Goal: Information Seeking & Learning: Find specific fact

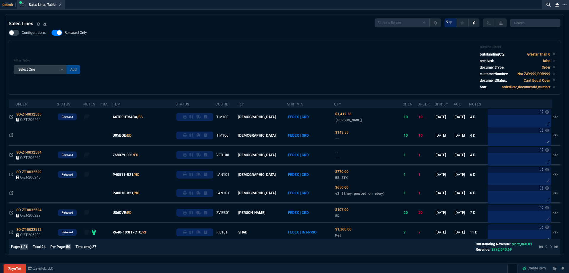
select select
drag, startPoint x: 73, startPoint y: 33, endPoint x: 201, endPoint y: 47, distance: 128.3
click at [73, 33] on span "Released Only" at bounding box center [76, 32] width 22 height 5
click at [52, 33] on input "Released Only" at bounding box center [51, 33] width 0 height 0
checkbox input "false"
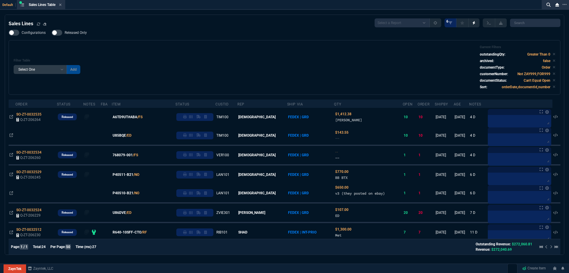
click at [210, 49] on div "Filter Table Select One Add Filter () Age () ATS () Cond (itemVariantCode) Cust…" at bounding box center [285, 67] width 542 height 44
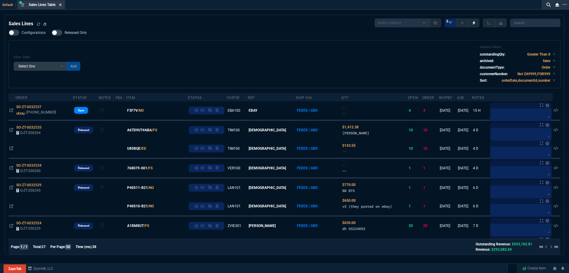
click at [62, 7] on fa-icon at bounding box center [60, 5] width 3 height 4
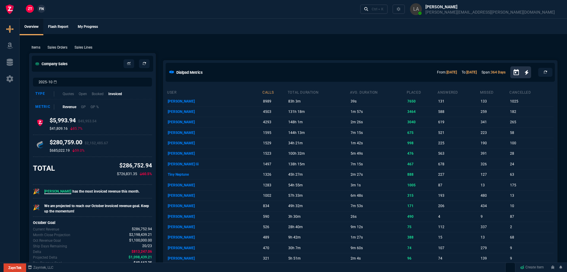
click at [43, 9] on span "FN" at bounding box center [41, 8] width 4 height 5
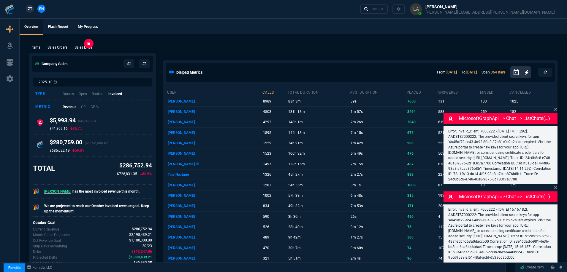
click at [90, 48] on p "Sales Lines" at bounding box center [83, 47] width 18 height 5
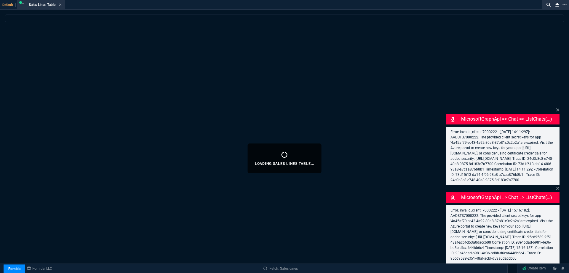
select select
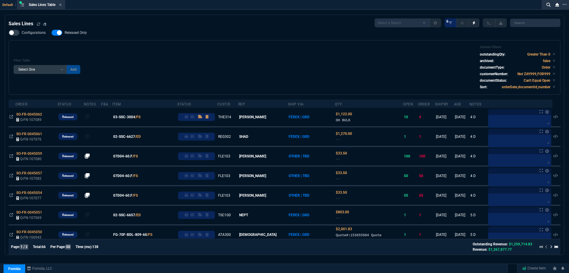
click at [82, 35] on span "Released Only" at bounding box center [76, 32] width 22 height 5
click at [52, 33] on input "Released Only" at bounding box center [51, 33] width 0 height 0
checkbox input "false"
click at [201, 46] on div "Filter Table Select One Add Filter () Age () ATS () Cond (itemVariantCode) Cust…" at bounding box center [285, 67] width 542 height 44
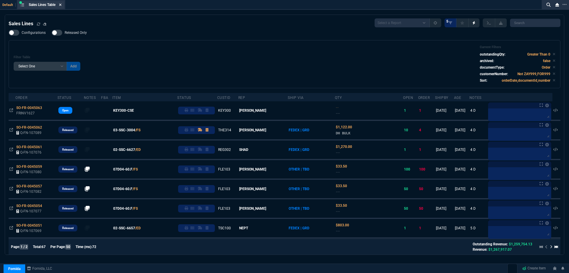
click at [62, 6] on icon at bounding box center [60, 5] width 3 height 4
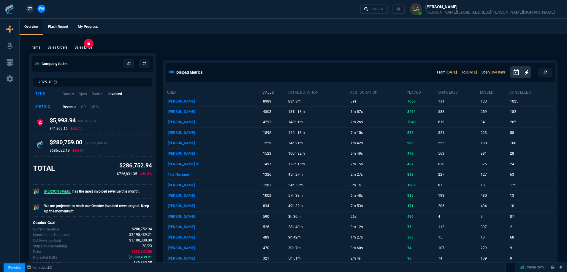
click at [92, 46] on p "Sales Lines" at bounding box center [83, 47] width 18 height 5
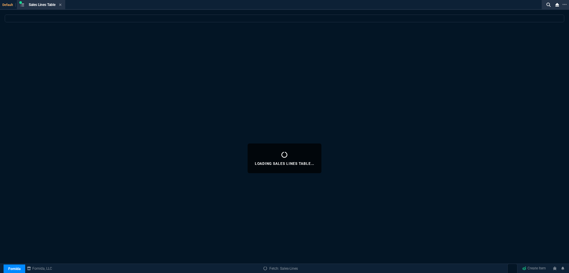
select select
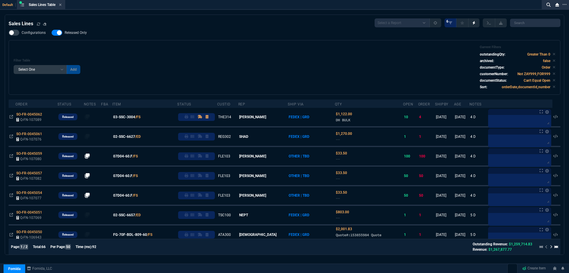
drag, startPoint x: 269, startPoint y: 30, endPoint x: 269, endPoint y: 52, distance: 21.9
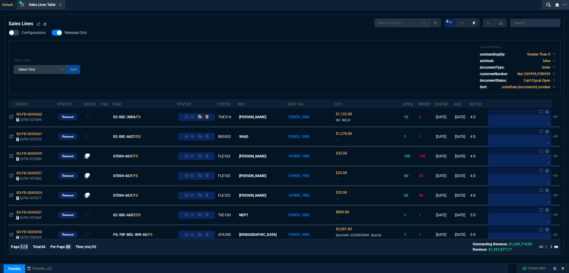
click at [269, 30] on div "Configurations Released Only Filter Table Select One Add Filter () Age () ATS (…" at bounding box center [285, 62] width 552 height 65
click at [270, 31] on div "Configurations Released Only Filter Table Select One Add Filter () Age () ATS (…" at bounding box center [285, 62] width 552 height 65
click at [279, 47] on div "Filter Table Select One Add Filter () Age () ATS () Cond (itemVariantCode) Cust…" at bounding box center [285, 67] width 552 height 55
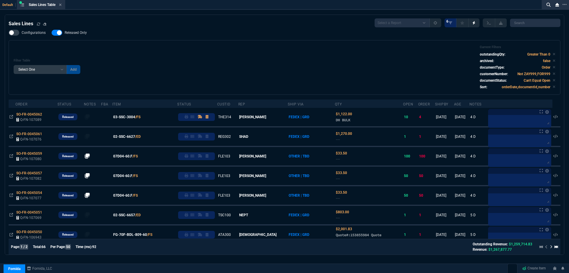
click at [311, 58] on div "Filter Table Select One Add Filter () Age () ATS () Cond (itemVariantCode) Cust…" at bounding box center [285, 67] width 542 height 44
click at [327, 60] on div "Filter Table Select One Add Filter () Age () ATS () Cond (itemVariantCode) Cust…" at bounding box center [285, 67] width 542 height 44
click at [326, 60] on div "Filter Table Select One Add Filter () Age () ATS () Cond (itemVariantCode) Cust…" at bounding box center [285, 67] width 542 height 44
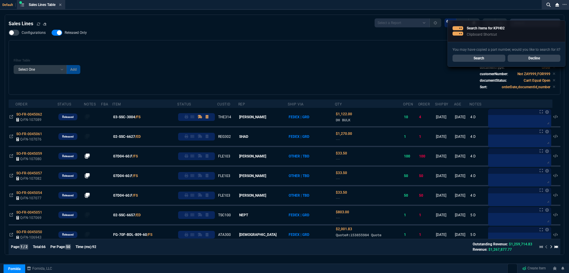
click at [500, 58] on link "Search" at bounding box center [479, 58] width 53 height 7
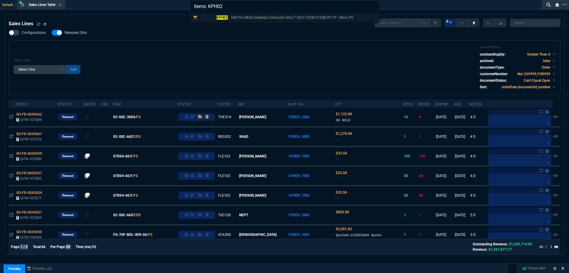
click at [233, 17] on p "Dell Pro Micro Desktop Computer Ultra 7 265T 32GB 512GB W11P - Micro PC" at bounding box center [292, 17] width 123 height 5
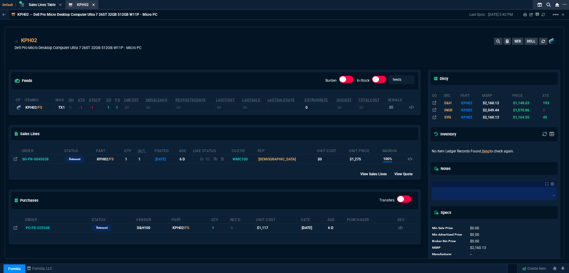
click at [93, 5] on icon at bounding box center [93, 5] width 3 height 4
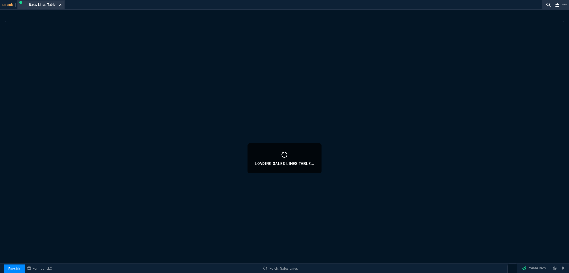
click at [61, 5] on icon at bounding box center [60, 5] width 2 height 2
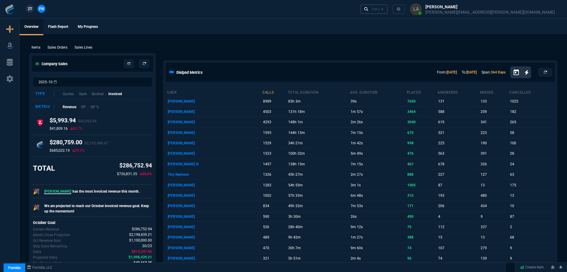
click at [383, 11] on div "Ctrl + K" at bounding box center [377, 9] width 12 height 5
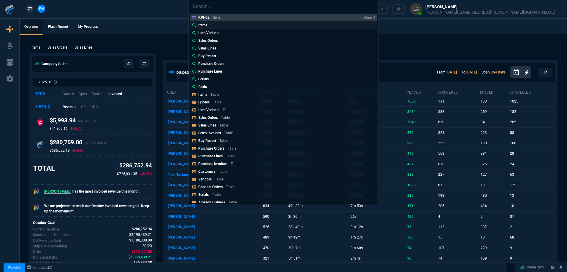
click at [206, 26] on p "Items" at bounding box center [202, 25] width 9 height 5
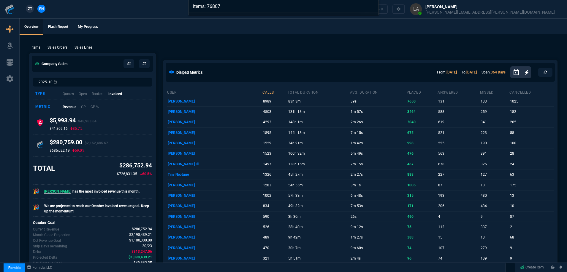
type input "Items: 7680"
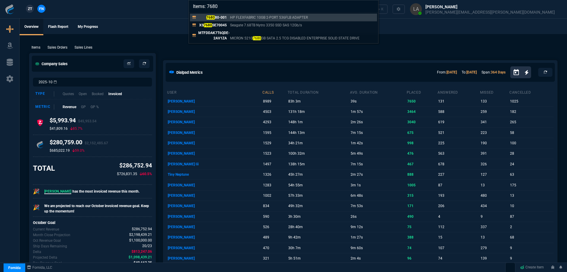
click at [161, 22] on div "Items: 7680 7680 80-001 HP FLEXFABRIC 10GB 2-PORT 536FLB ADAPTER XS 7680 SE7004…" at bounding box center [283, 136] width 567 height 272
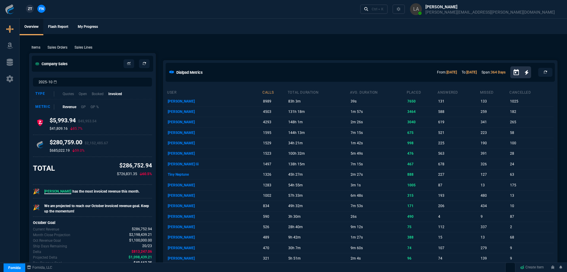
drag, startPoint x: 23, startPoint y: 12, endPoint x: 27, endPoint y: 10, distance: 4.0
click at [23, 11] on div "ZT FN" at bounding box center [23, 9] width 47 height 10
click at [27, 10] on link "ZT" at bounding box center [30, 9] width 8 height 8
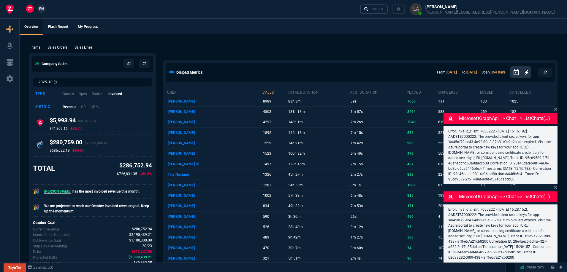
click at [388, 10] on link "Ctrl + K" at bounding box center [374, 8] width 28 height 9
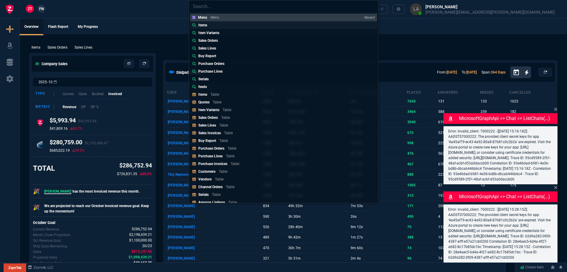
click at [218, 23] on link "Items" at bounding box center [283, 25] width 187 height 8
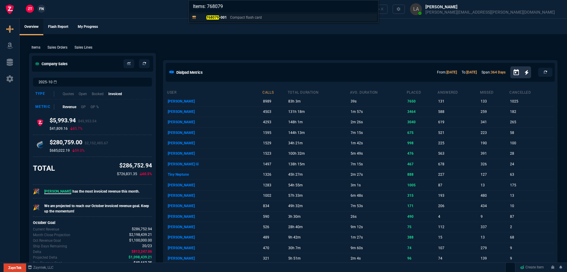
type input "Items: 768079"
click at [225, 18] on p "768079 -001" at bounding box center [212, 17] width 28 height 5
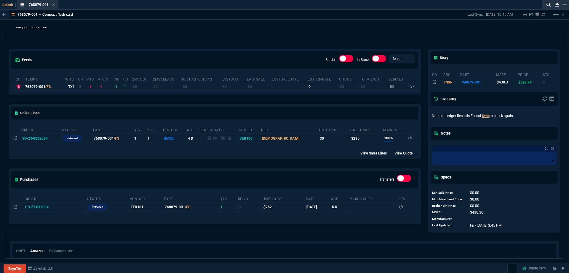
scroll to position [30, 0]
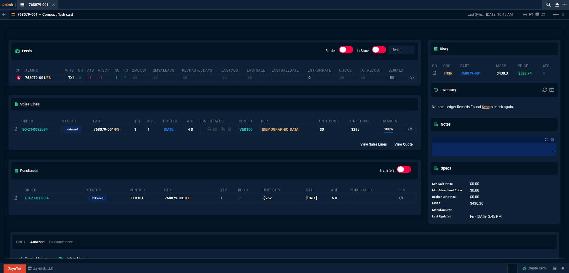
click at [257, 49] on div "feeds Burden In-Stock feeds prices" at bounding box center [215, 51] width 412 height 22
click at [257, 48] on div "feeds Burden In-Stock feeds prices" at bounding box center [215, 51] width 412 height 22
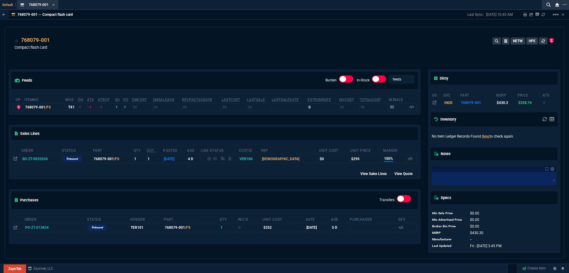
scroll to position [0, 0]
click at [271, 53] on div "768079-001 Compact flash card NETW HPE" at bounding box center [285, 46] width 540 height 21
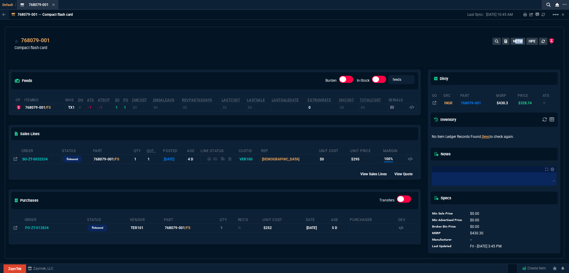
click at [271, 53] on div "768079-001 Compact flash card NETW HPE" at bounding box center [285, 46] width 540 height 21
click at [270, 53] on div "768079-001 Compact flash card NETW HPE" at bounding box center [285, 46] width 540 height 21
drag, startPoint x: 269, startPoint y: 53, endPoint x: 237, endPoint y: 52, distance: 31.7
click at [254, 52] on div "768079-001 Compact flash card NETW HPE" at bounding box center [285, 46] width 540 height 21
click at [238, 53] on div "768079-001 Compact flash card NETW HPE" at bounding box center [285, 46] width 540 height 21
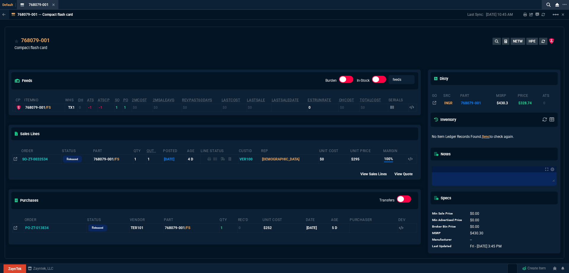
click at [244, 49] on div "768079-001 Compact flash card NETW HPE" at bounding box center [285, 46] width 540 height 21
click at [234, 63] on div "feeds Burden In-Stock feeds prices cp ItemNo WHS OH ATS ATSCP SO PO 2MCost 2MSa…" at bounding box center [215, 156] width 420 height 200
click at [235, 61] on div "feeds Burden In-Stock feeds prices cp ItemNo WHS OH ATS ATSCP SO PO 2MCost 2MSa…" at bounding box center [215, 156] width 420 height 200
click at [236, 61] on div "feeds Burden In-Stock feeds prices cp ItemNo WHS OH ATS ATSCP SO PO 2MCost 2MSa…" at bounding box center [215, 156] width 420 height 200
drag, startPoint x: 196, startPoint y: 58, endPoint x: 105, endPoint y: 45, distance: 91.9
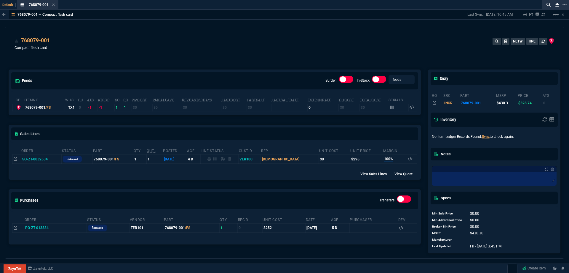
click at [147, 51] on div "768079-001 Compact flash card NETW HPE feeds Burden In-Stock feeds prices cp It…" at bounding box center [285, 143] width 560 height 232
drag, startPoint x: 81, startPoint y: 42, endPoint x: 64, endPoint y: 21, distance: 27.5
click at [75, 38] on div "768079-001 Compact flash card NETW HPE" at bounding box center [285, 46] width 540 height 21
click at [53, 4] on icon at bounding box center [53, 5] width 2 height 2
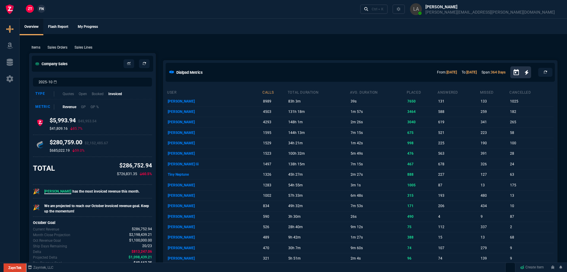
click at [392, 8] on nx-fornida-main-search "Ctrl + K" at bounding box center [376, 8] width 33 height 9
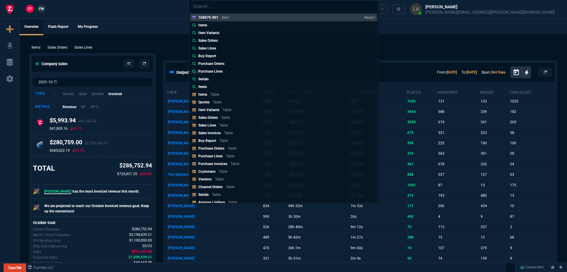
click at [463, 9] on div "768079-001 Item Recent Items Item Variants Sales Orders Sales Lines Buy Report …" at bounding box center [283, 136] width 567 height 272
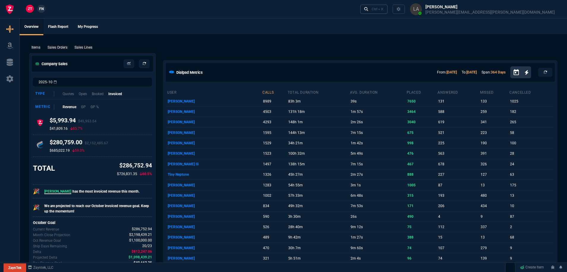
click at [383, 11] on div "Ctrl + K" at bounding box center [377, 9] width 12 height 5
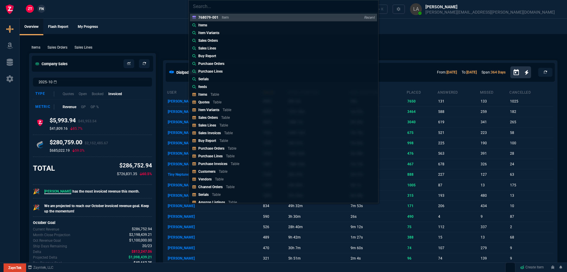
click at [235, 26] on link "Items" at bounding box center [283, 25] width 187 height 8
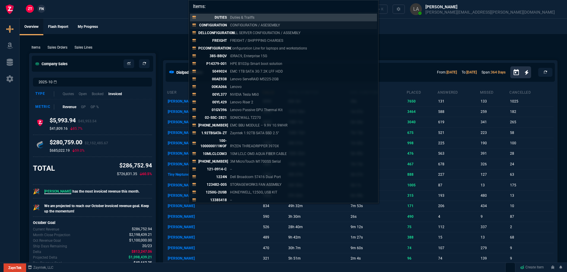
paste input "768079-001"
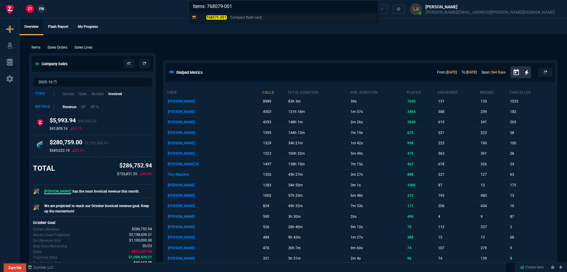
type input "Items: 768079-001"
click at [228, 16] on div "768079-001 Compact flash card" at bounding box center [231, 17] width 66 height 5
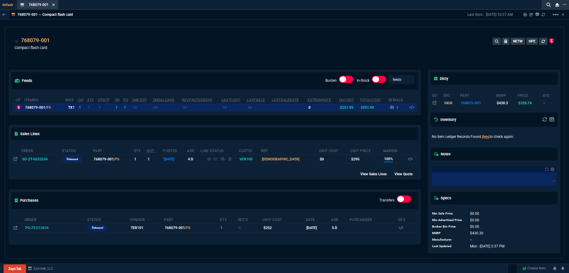
click at [52, 5] on icon at bounding box center [53, 5] width 3 height 4
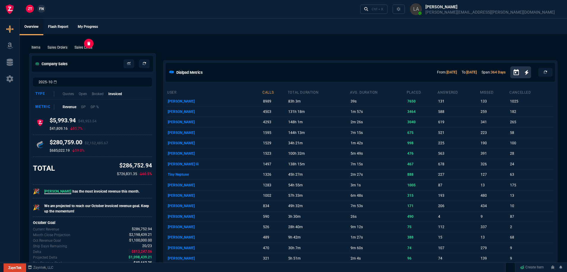
click at [85, 50] on p "Sales Lines" at bounding box center [83, 47] width 18 height 5
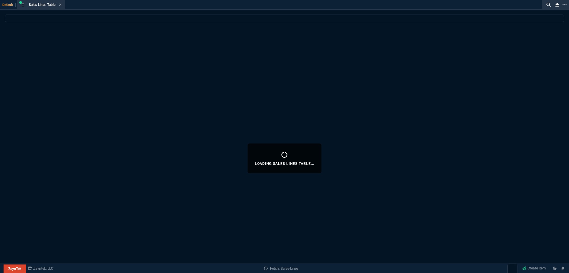
select select
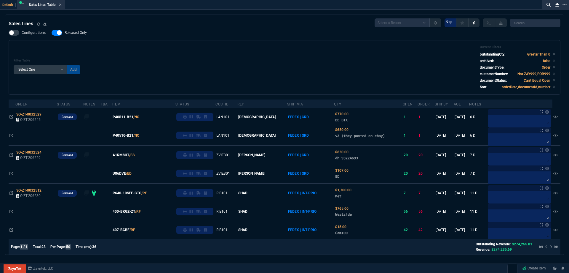
click at [73, 35] on span "Released Only" at bounding box center [76, 32] width 22 height 5
click at [52, 33] on input "Released Only" at bounding box center [51, 33] width 0 height 0
checkbox input "false"
drag, startPoint x: 187, startPoint y: 46, endPoint x: 182, endPoint y: 47, distance: 4.5
click at [187, 46] on div "Filter Table Select One Add Filter () Age () ATS () Cond (itemVariantCode) Cust…" at bounding box center [285, 67] width 542 height 44
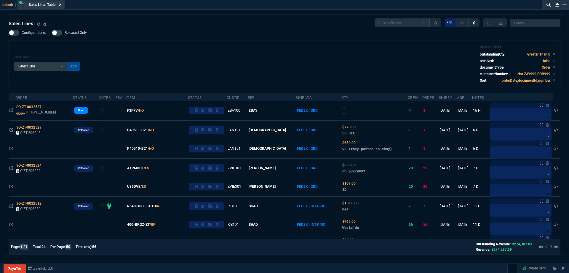
click at [61, 7] on fa-icon at bounding box center [60, 5] width 3 height 4
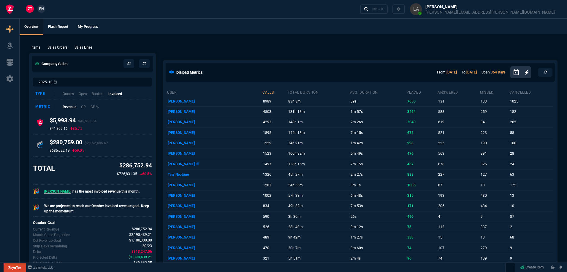
click at [87, 46] on p "Sales Lines" at bounding box center [83, 47] width 18 height 5
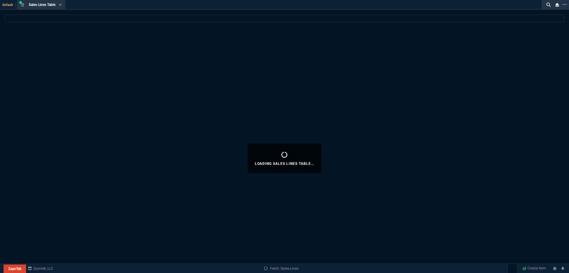
select select
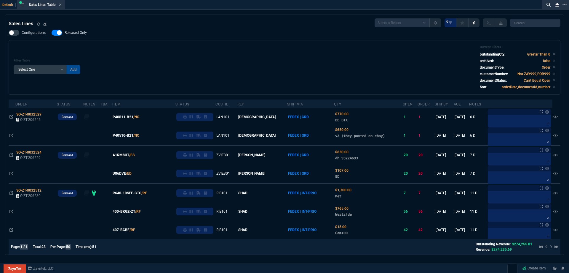
drag, startPoint x: 63, startPoint y: 33, endPoint x: 202, endPoint y: 48, distance: 139.6
click at [63, 33] on label "Released Only" at bounding box center [72, 33] width 41 height 6
click at [52, 33] on input "Released Only" at bounding box center [51, 33] width 0 height 0
checkbox input "false"
click at [215, 46] on div "Filter Table Select One Add Filter () Age () ATS () Cond (itemVariantCode) Cust…" at bounding box center [285, 67] width 542 height 44
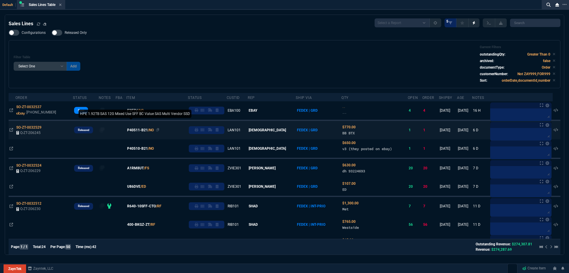
click at [133, 130] on span "P40511-B21" at bounding box center [137, 129] width 21 height 5
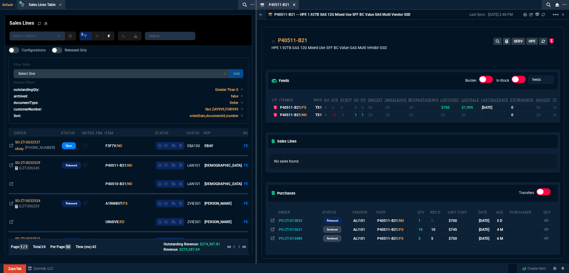
click at [293, 5] on icon at bounding box center [294, 5] width 3 height 4
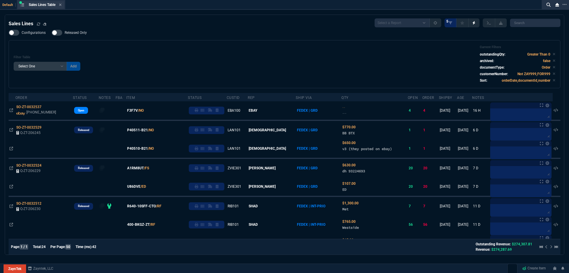
click at [63, 5] on div "Sales Lines Table Sales Line" at bounding box center [41, 4] width 46 height 7
click at [62, 5] on icon at bounding box center [60, 5] width 2 height 2
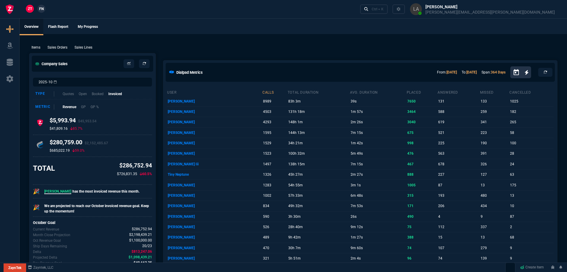
click at [38, 11] on link "FN" at bounding box center [41, 9] width 8 height 8
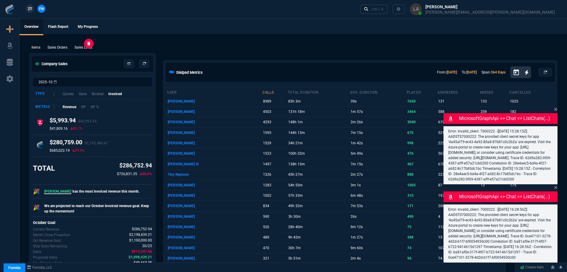
click at [79, 50] on p "Sales Lines" at bounding box center [83, 47] width 18 height 5
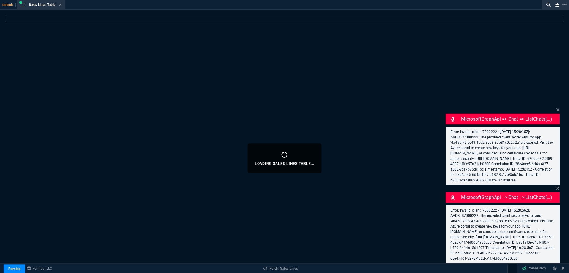
select select
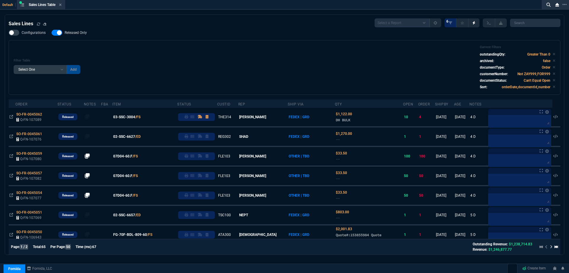
drag, startPoint x: 193, startPoint y: 54, endPoint x: 309, endPoint y: 40, distance: 116.2
click at [193, 54] on div "Filter Table Select One Add Filter () Age () ATS () Cond (itemVariantCode) Cust…" at bounding box center [285, 67] width 542 height 44
click at [191, 52] on div "Filter Table Select One Add Filter () Age () ATS () Cond (itemVariantCode) Cust…" at bounding box center [285, 67] width 542 height 44
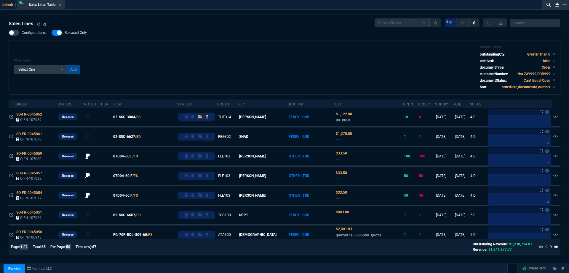
click at [191, 52] on div "Filter Table Select One Add Filter () Age () ATS () Cond (itemVariantCode) Cust…" at bounding box center [285, 67] width 542 height 44
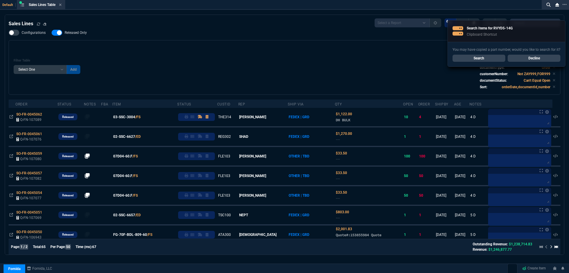
click at [309, 40] on div "Filter Table Select One Add Filter () Age () ATS () Cond (itemVariantCode) Cust…" at bounding box center [285, 67] width 552 height 55
click at [301, 38] on div "Configurations Released Only Filter Table Select One Add Filter () Age () ATS (…" at bounding box center [285, 62] width 552 height 65
click at [297, 36] on div "Configurations Released Only Filter Table Select One Add Filter () Age () ATS (…" at bounding box center [285, 62] width 552 height 65
click at [293, 35] on div "Configurations Released Only Filter Table Select One Add Filter () Age () ATS (…" at bounding box center [285, 62] width 552 height 65
click at [472, 60] on link "Search" at bounding box center [479, 58] width 53 height 7
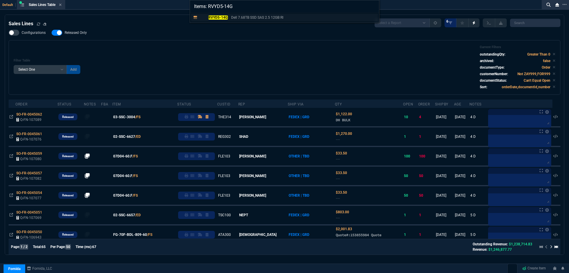
click at [223, 16] on mark "RVYD5-14G" at bounding box center [219, 17] width 20 height 4
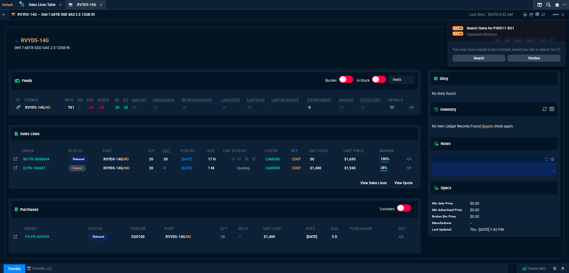
click at [496, 58] on link "Search" at bounding box center [479, 58] width 53 height 7
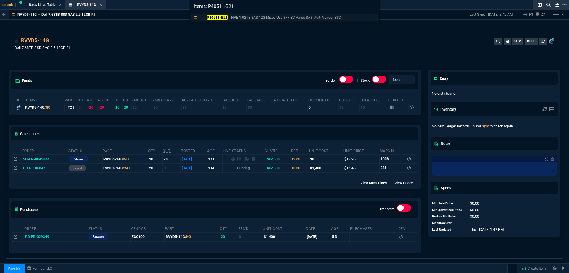
click at [211, 18] on mark "P40511-B21" at bounding box center [217, 17] width 21 height 4
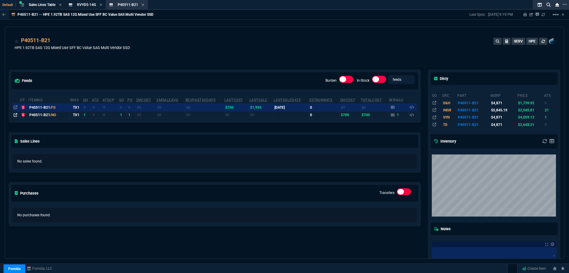
click at [14, 115] on icon at bounding box center [16, 115] width 4 height 4
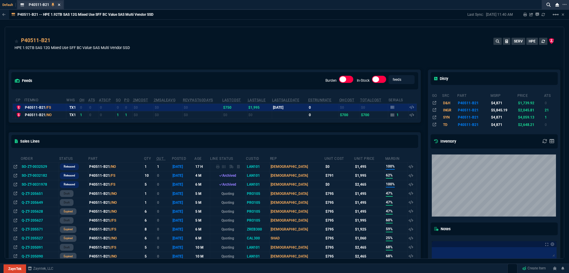
click at [58, 4] on icon at bounding box center [59, 5] width 2 height 2
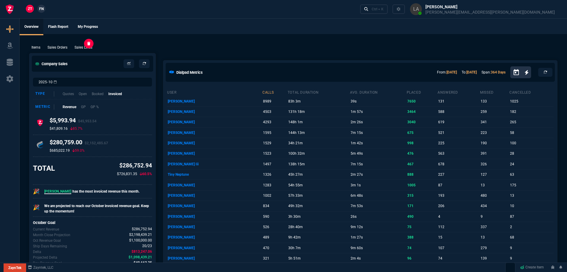
click at [89, 47] on p "Sales Lines" at bounding box center [83, 47] width 18 height 5
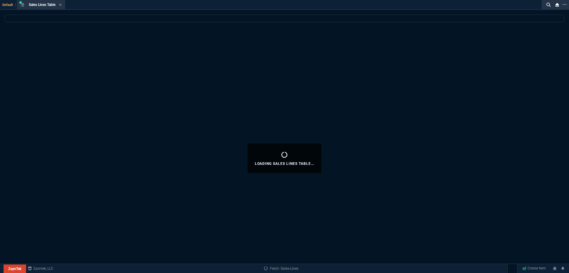
select select
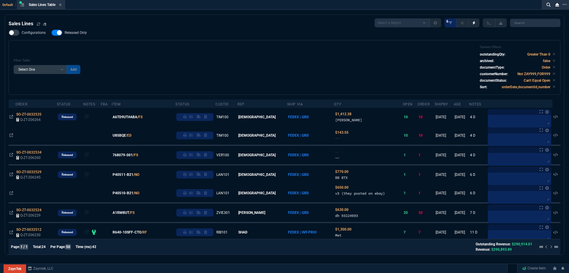
click at [63, 32] on label "Released Only" at bounding box center [72, 33] width 41 height 6
click at [52, 33] on input "Released Only" at bounding box center [51, 33] width 0 height 0
checkbox input "false"
click at [171, 49] on div "Filter Table Select One Add Filter () Age () ATS () Cond (itemVariantCode) Cust…" at bounding box center [285, 67] width 542 height 44
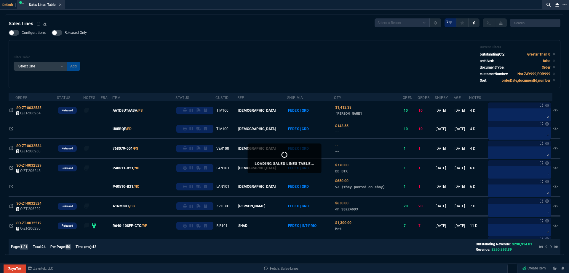
click at [61, 4] on icon at bounding box center [60, 5] width 2 height 2
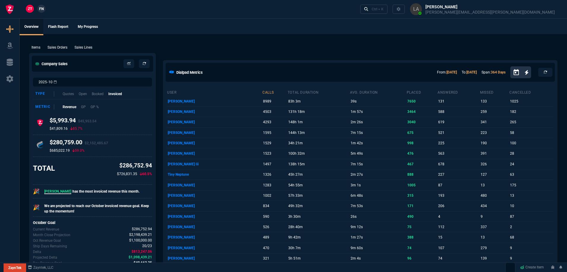
click at [44, 8] on span "FN" at bounding box center [41, 8] width 4 height 5
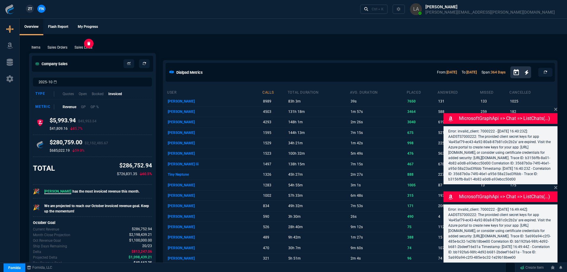
click at [83, 48] on p "Sales Lines" at bounding box center [83, 47] width 18 height 5
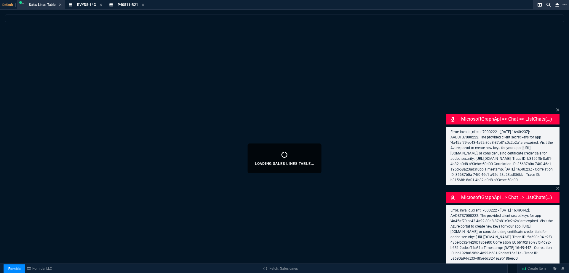
select select
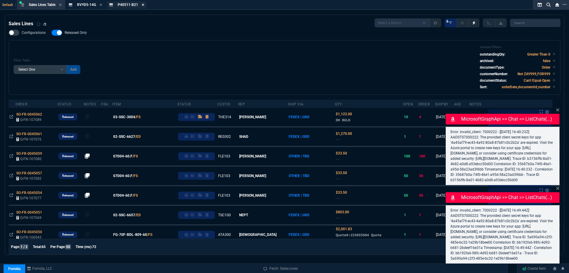
click at [102, 5] on icon at bounding box center [101, 5] width 3 height 4
click at [103, 5] on icon at bounding box center [102, 5] width 2 height 2
click at [62, 6] on icon at bounding box center [60, 5] width 2 height 2
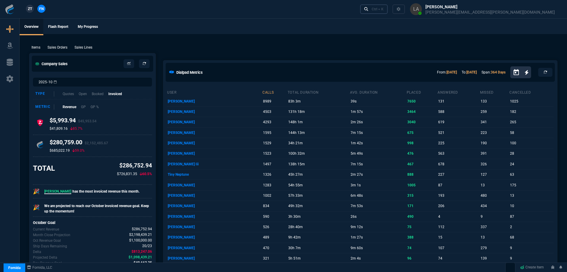
click at [383, 9] on div "Ctrl + K" at bounding box center [377, 9] width 12 height 5
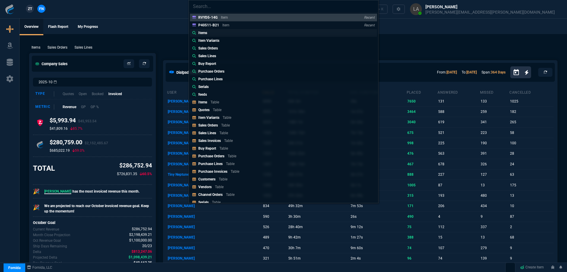
click at [200, 33] on p "Items" at bounding box center [202, 32] width 9 height 5
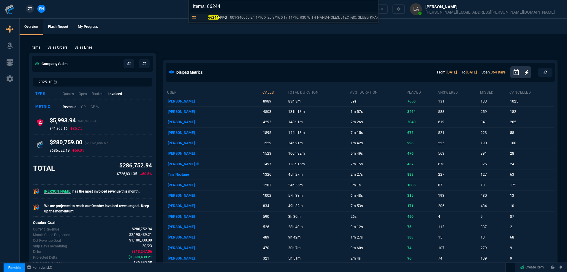
type input "Items: 66244"
click at [219, 18] on mark "66244" at bounding box center [213, 17] width 11 height 4
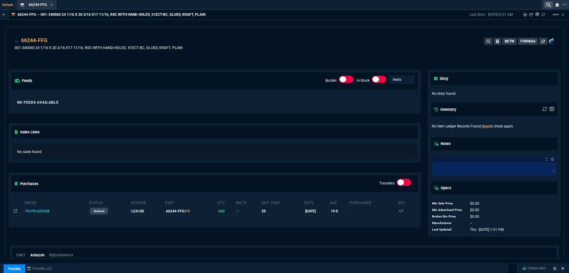
click at [549, 3] on icon at bounding box center [549, 5] width 4 height 4
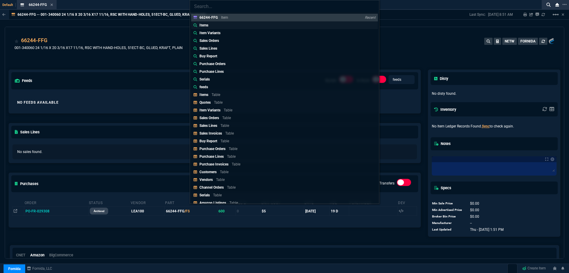
click at [207, 26] on p "Items" at bounding box center [204, 25] width 9 height 5
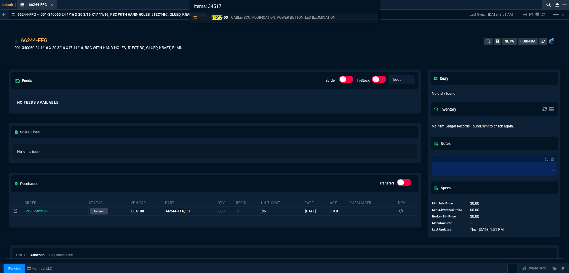
type input "Items: 34517"
click at [216, 19] on mark "34517" at bounding box center [217, 17] width 11 height 4
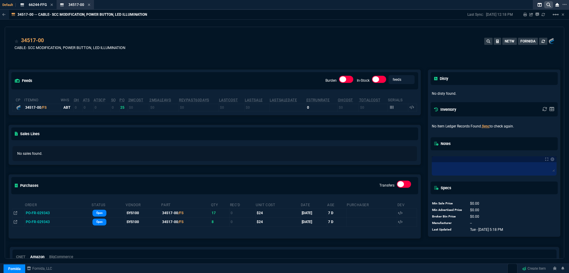
click at [546, 7] on nx-icon at bounding box center [549, 4] width 9 height 7
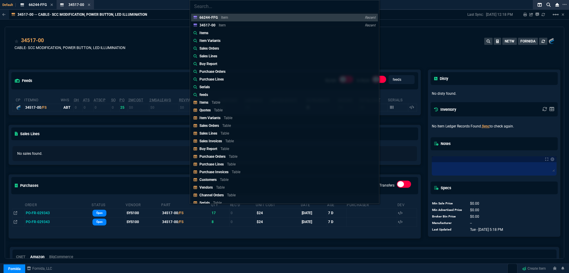
click at [231, 34] on link "Items" at bounding box center [284, 33] width 187 height 8
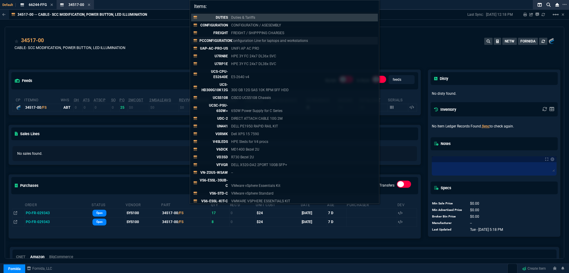
paste input "35038600-101"
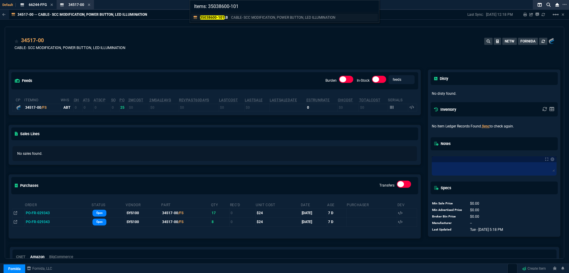
type input "Items: 35038600-101"
click at [215, 19] on mark "35038600-101" at bounding box center [212, 17] width 25 height 4
